Goal: Task Accomplishment & Management: Use online tool/utility

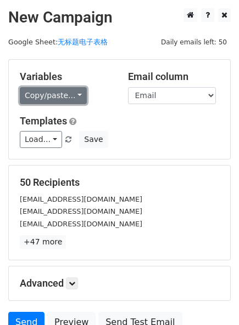
click at [68, 95] on link "Copy/paste..." at bounding box center [53, 95] width 67 height 17
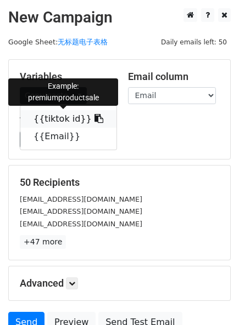
click at [94, 116] on icon at bounding box center [98, 118] width 9 height 9
